Goal: Information Seeking & Learning: Learn about a topic

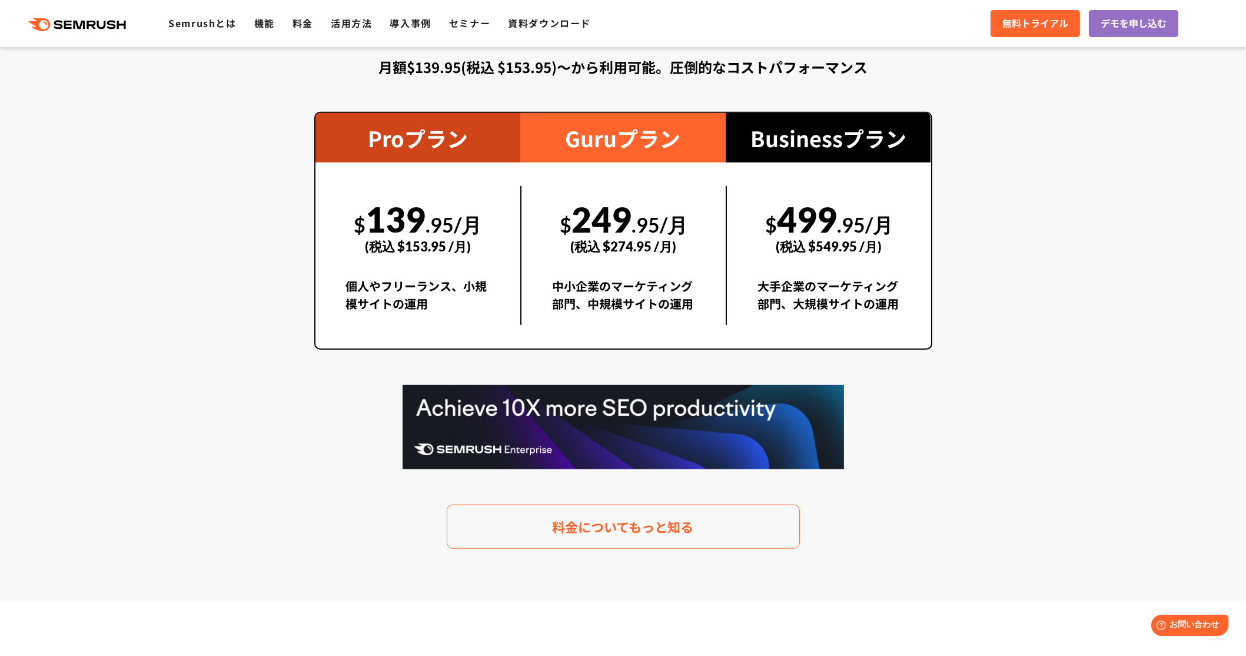
scroll to position [2197, 0]
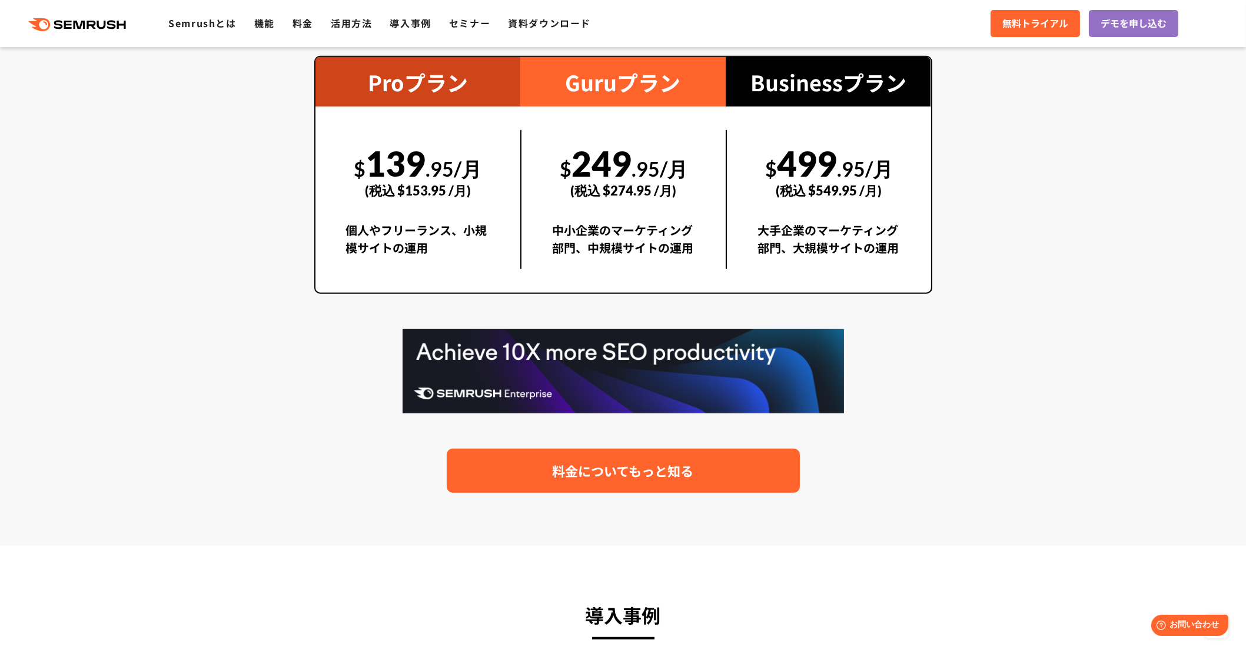
click at [626, 460] on span "料金についてもっと知る" at bounding box center [623, 470] width 141 height 21
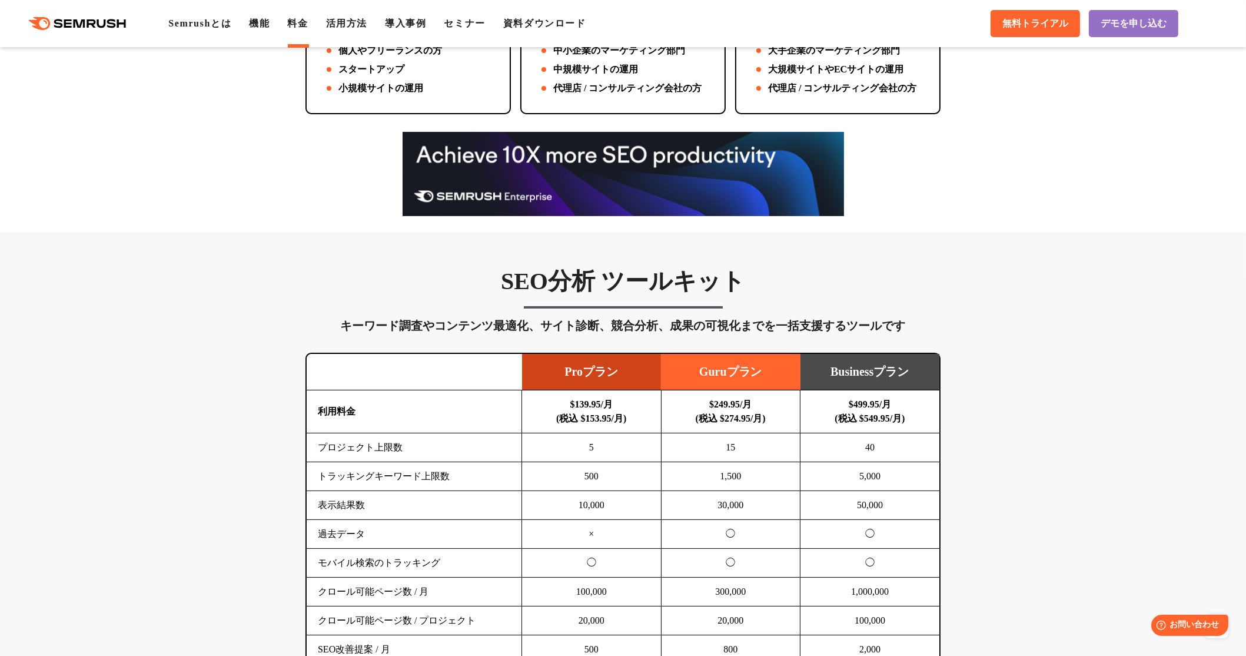
drag, startPoint x: 623, startPoint y: 405, endPoint x: 569, endPoint y: 403, distance: 54.2
click at [569, 403] on td "$139.95/月 (税込 $153.95/月)" at bounding box center [591, 411] width 139 height 43
drag, startPoint x: 636, startPoint y: 417, endPoint x: 549, endPoint y: 418, distance: 87.7
click at [549, 418] on td "$139.95/月 (税込 $153.95/月)" at bounding box center [591, 411] width 139 height 43
copy b "(税込 $153.95/月)"
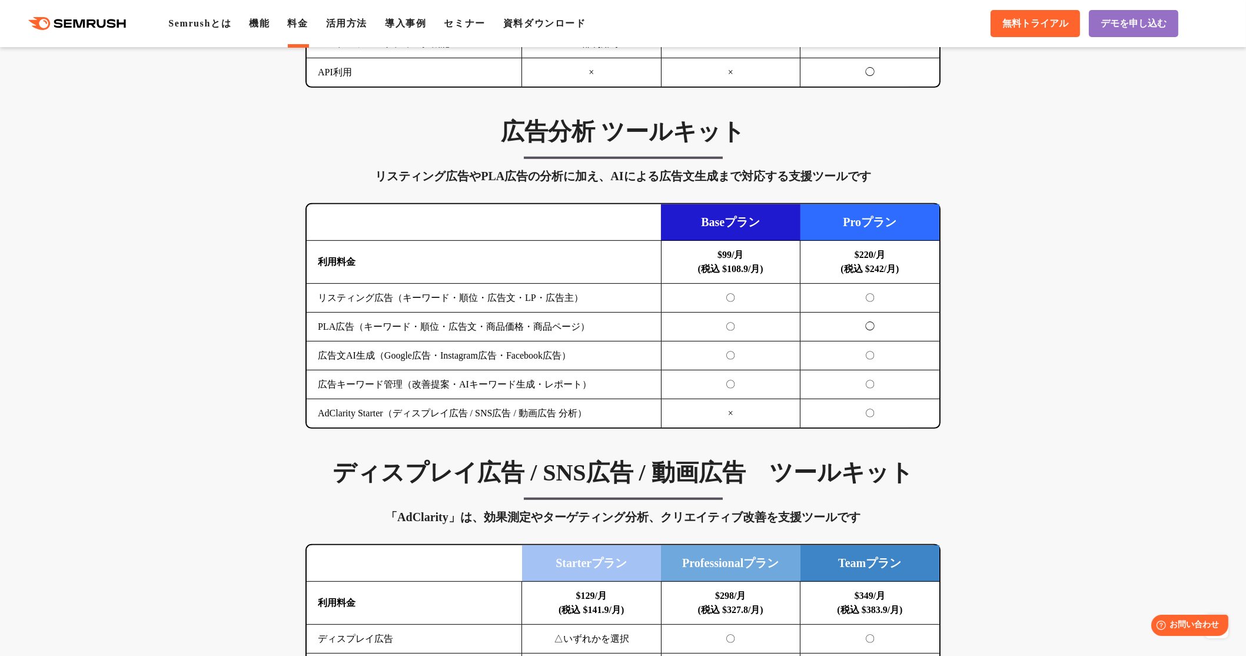
scroll to position [1412, 0]
